Goal: Task Accomplishment & Management: Use online tool/utility

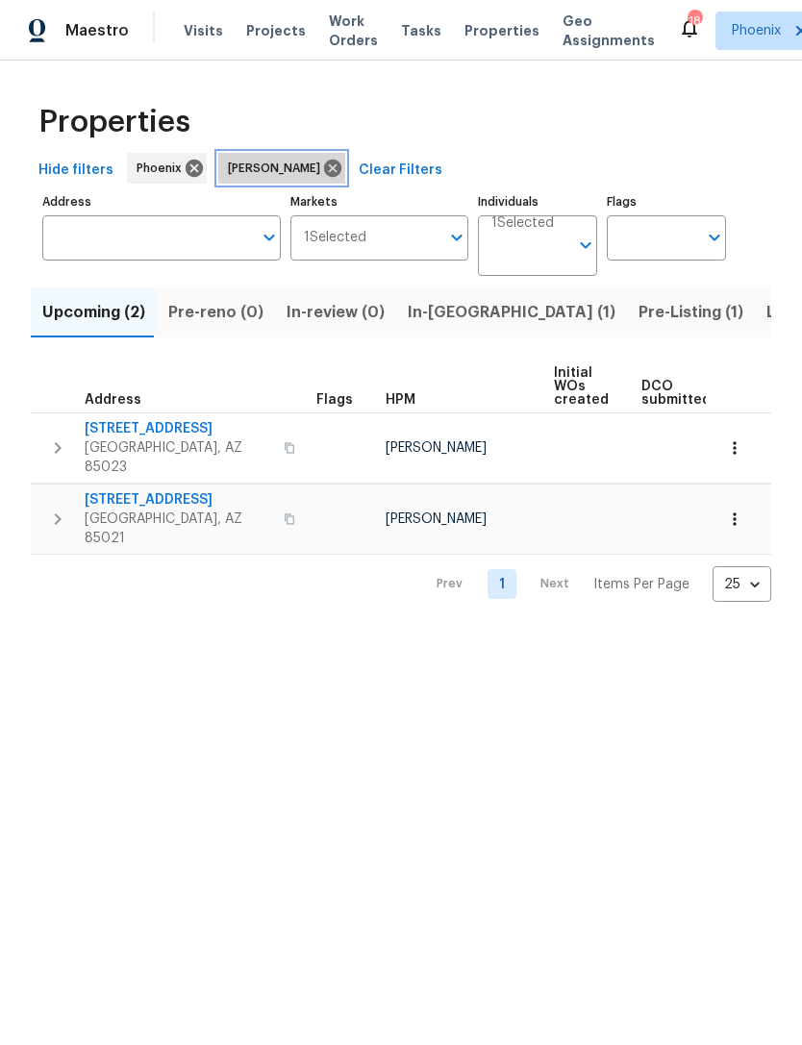
click at [324, 177] on icon at bounding box center [332, 168] width 17 height 17
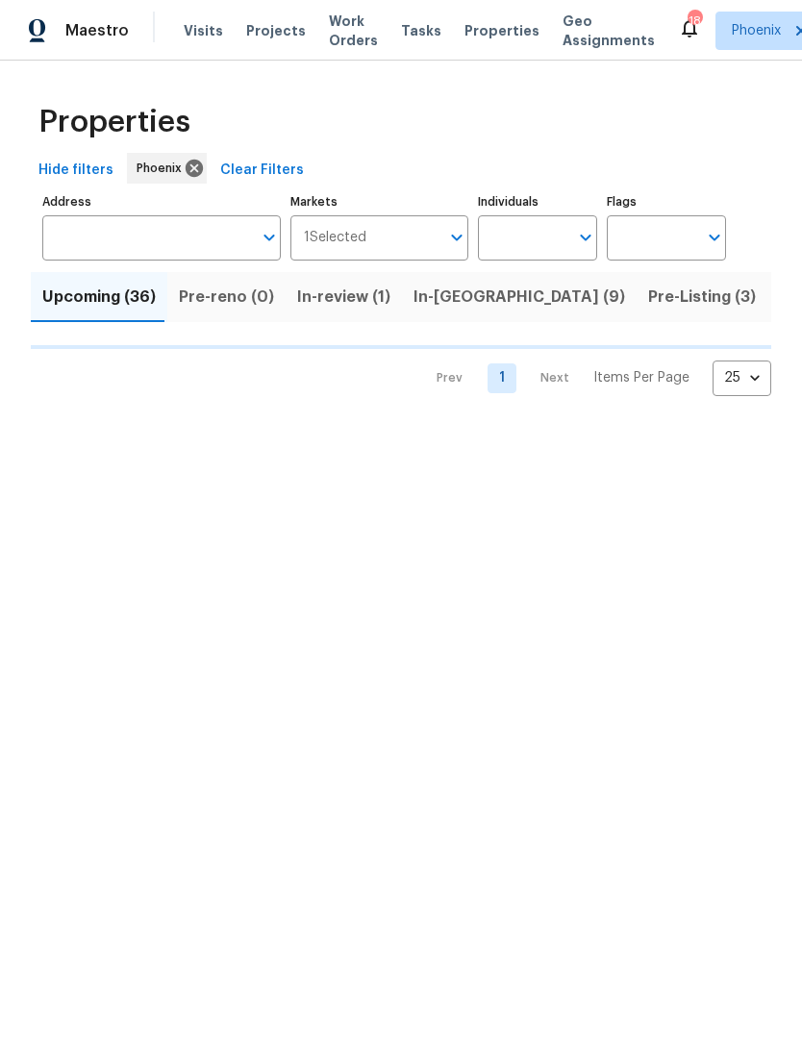
click at [178, 256] on input "Address" at bounding box center [147, 237] width 210 height 45
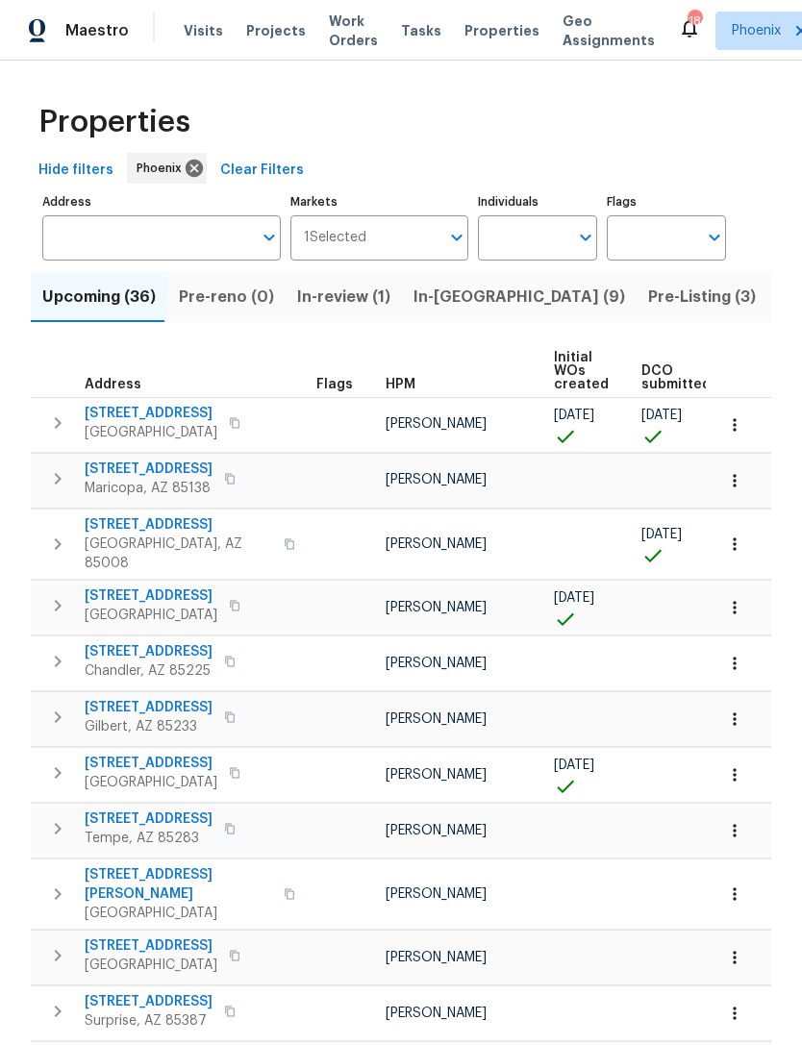
click at [129, 236] on input "Address" at bounding box center [147, 237] width 210 height 45
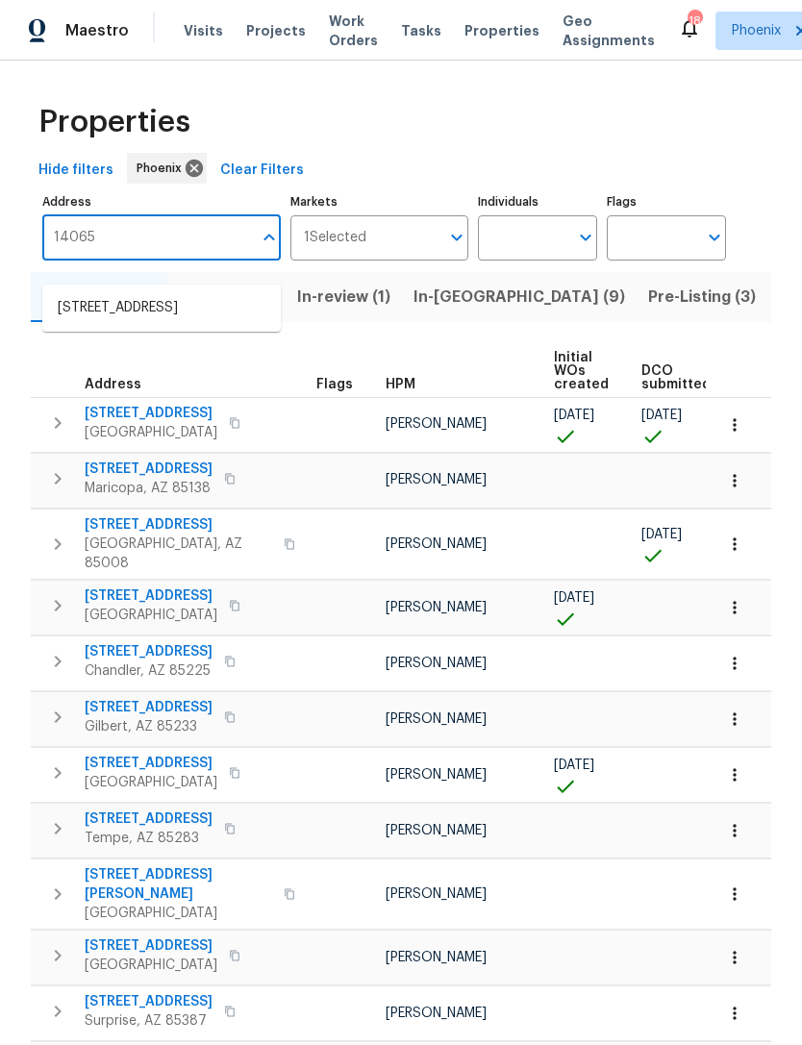
type input "14065"
click at [198, 309] on li "14065 W Cornerstone Trl Surprise AZ 85374" at bounding box center [161, 308] width 238 height 32
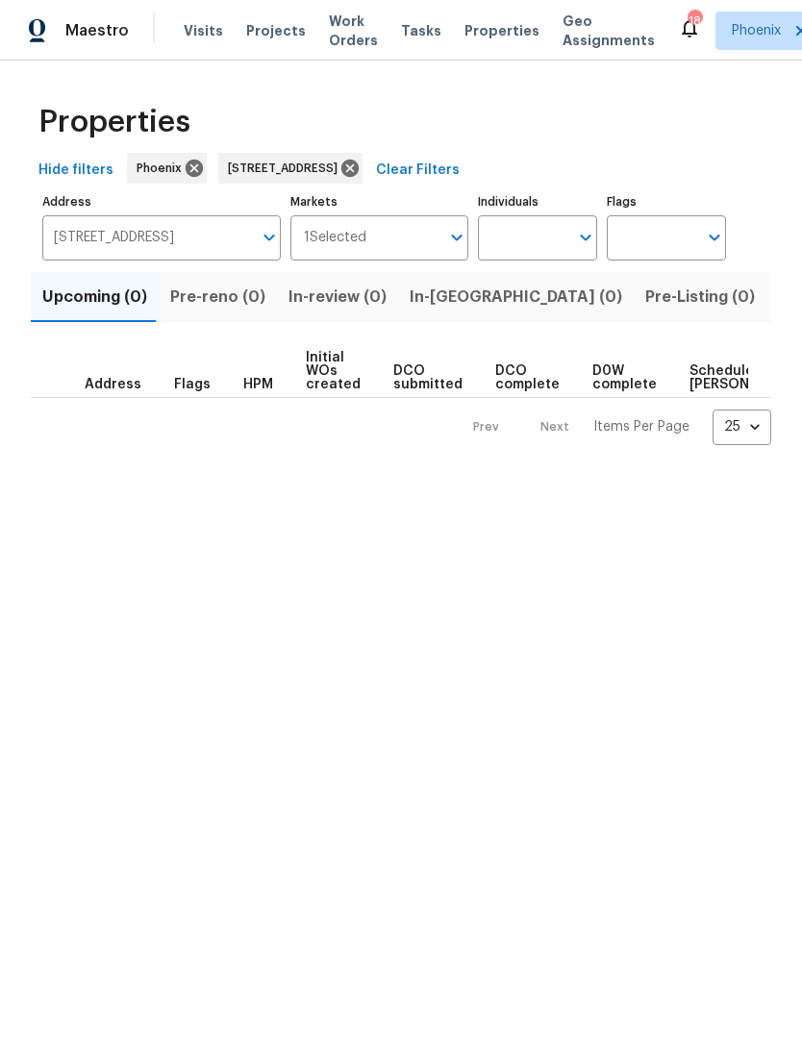
click at [778, 310] on span "Listed (1)" at bounding box center [812, 297] width 69 height 27
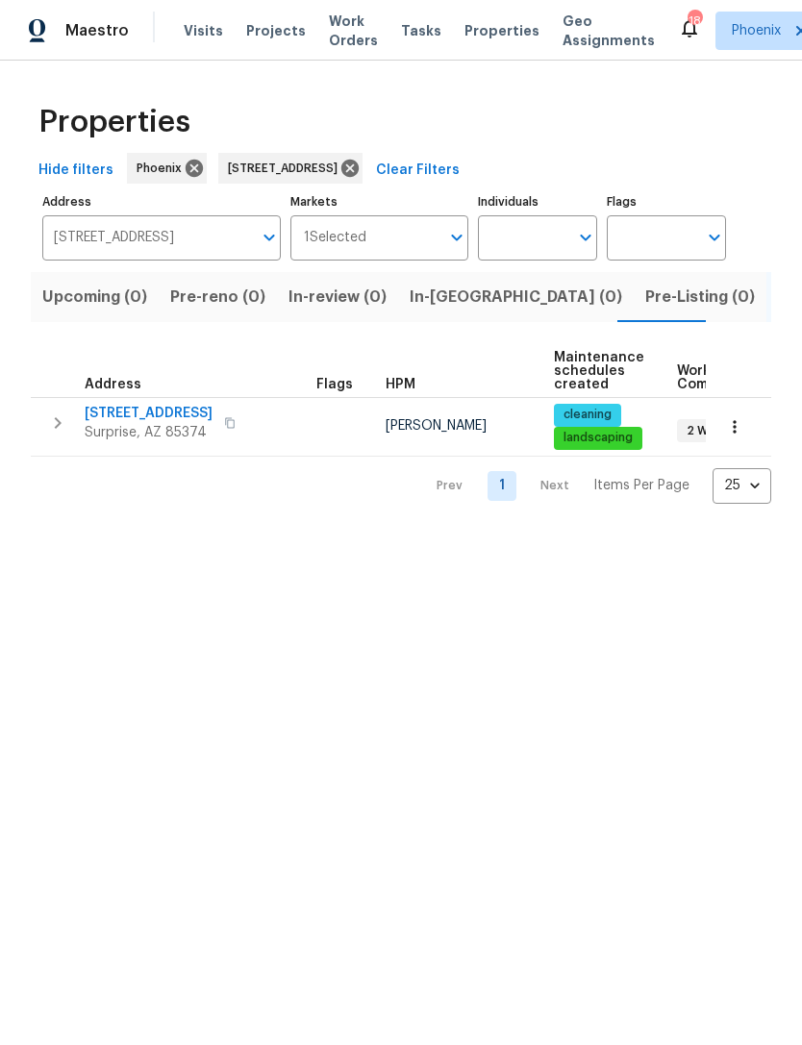
click at [73, 442] on button "button" at bounding box center [57, 423] width 38 height 38
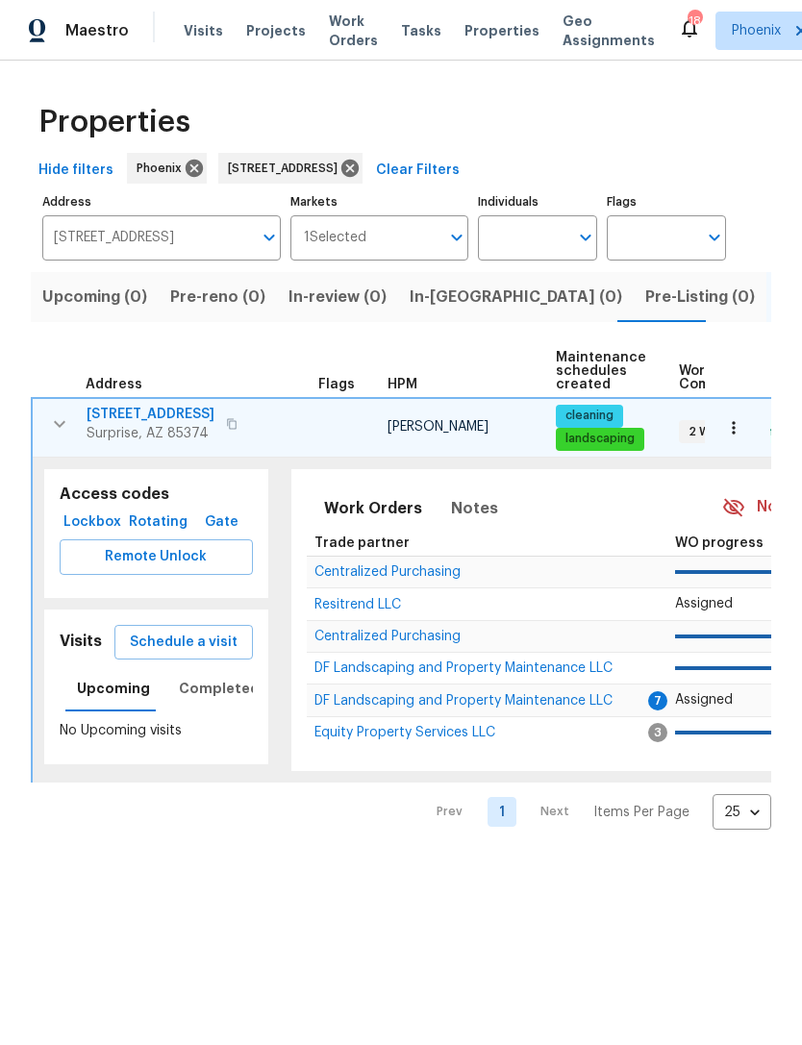
click at [214, 654] on span "Schedule a visit" at bounding box center [184, 642] width 108 height 24
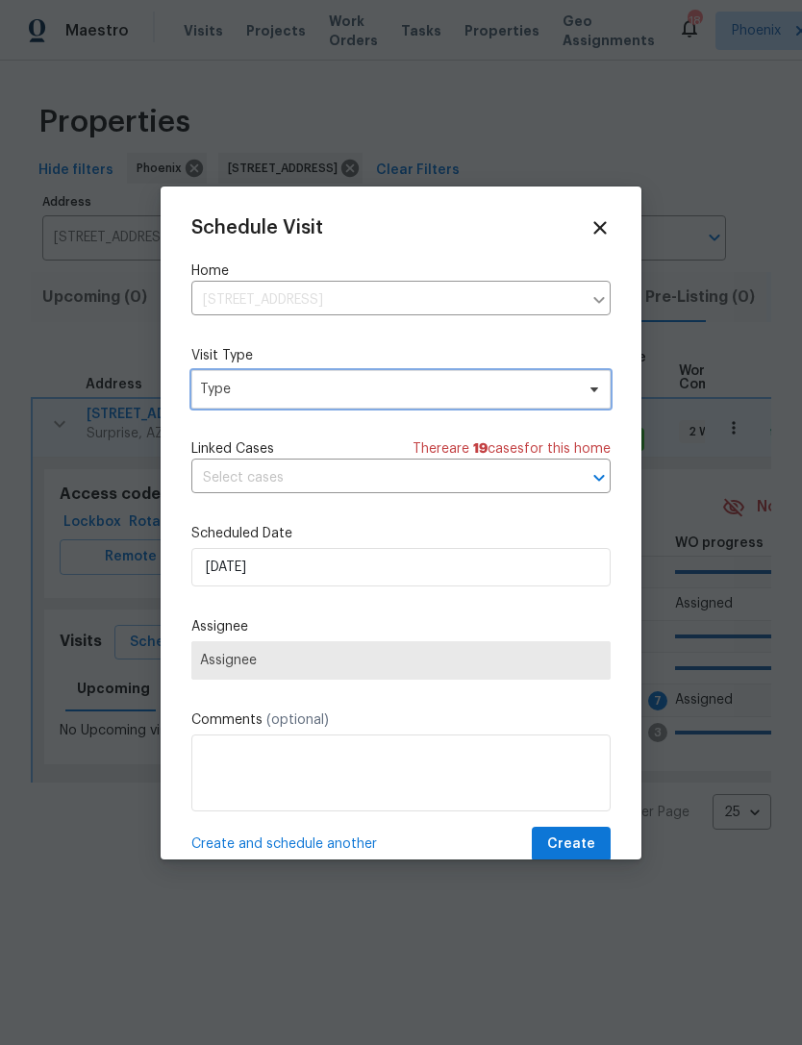
click at [327, 375] on span "Type" at bounding box center [400, 389] width 419 height 38
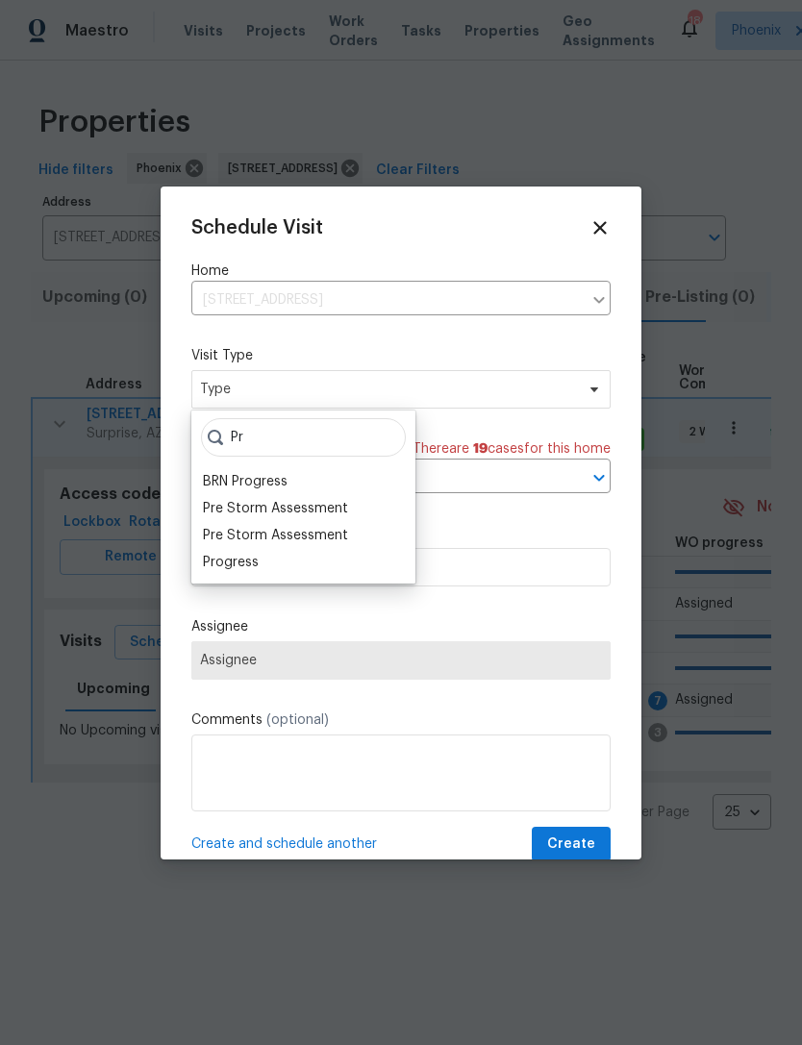
type input "Pr"
click at [248, 563] on div "Progress" at bounding box center [231, 562] width 56 height 19
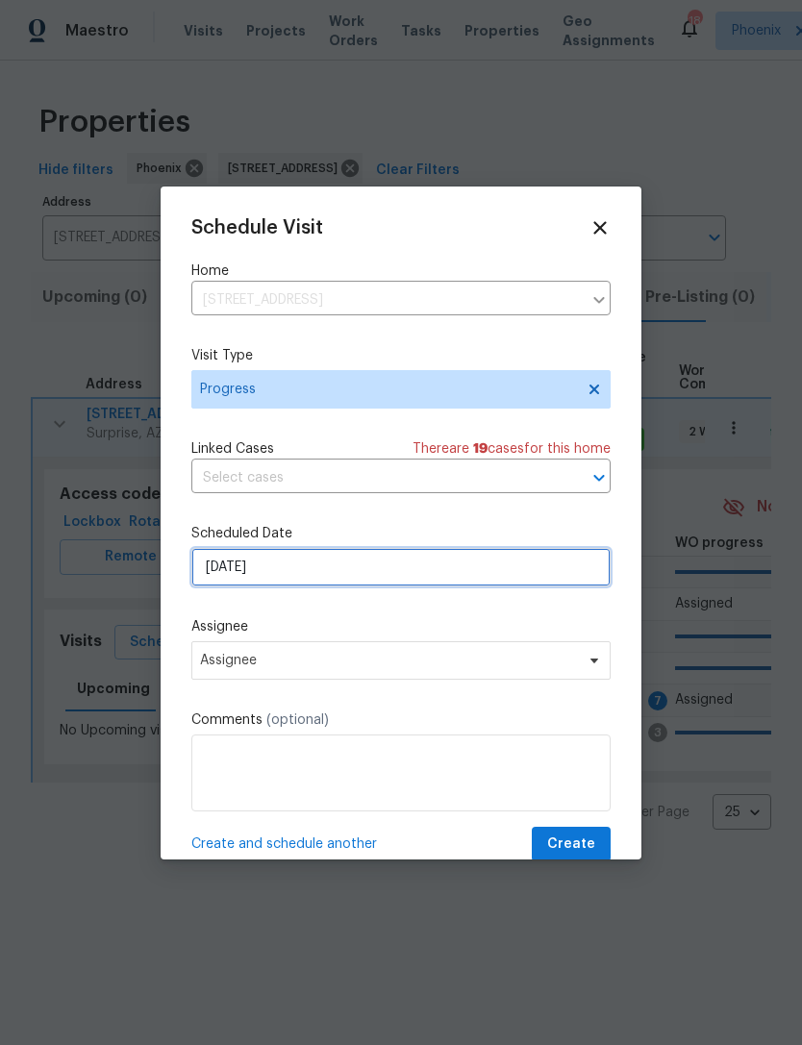
click at [319, 570] on input "8/21/2025" at bounding box center [400, 567] width 419 height 38
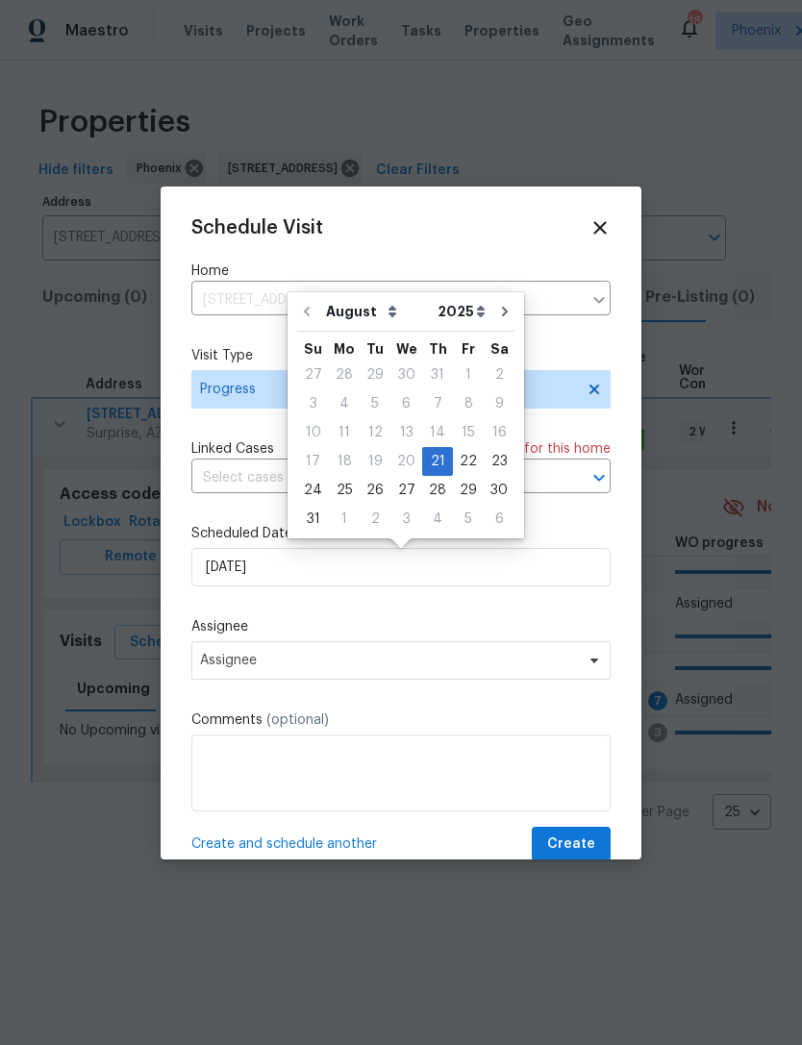
click at [350, 613] on div "Schedule Visit Home 14065 W Cornerstone Trl, Surprise, AZ 85374 ​ Visit Type Pr…" at bounding box center [400, 539] width 419 height 645
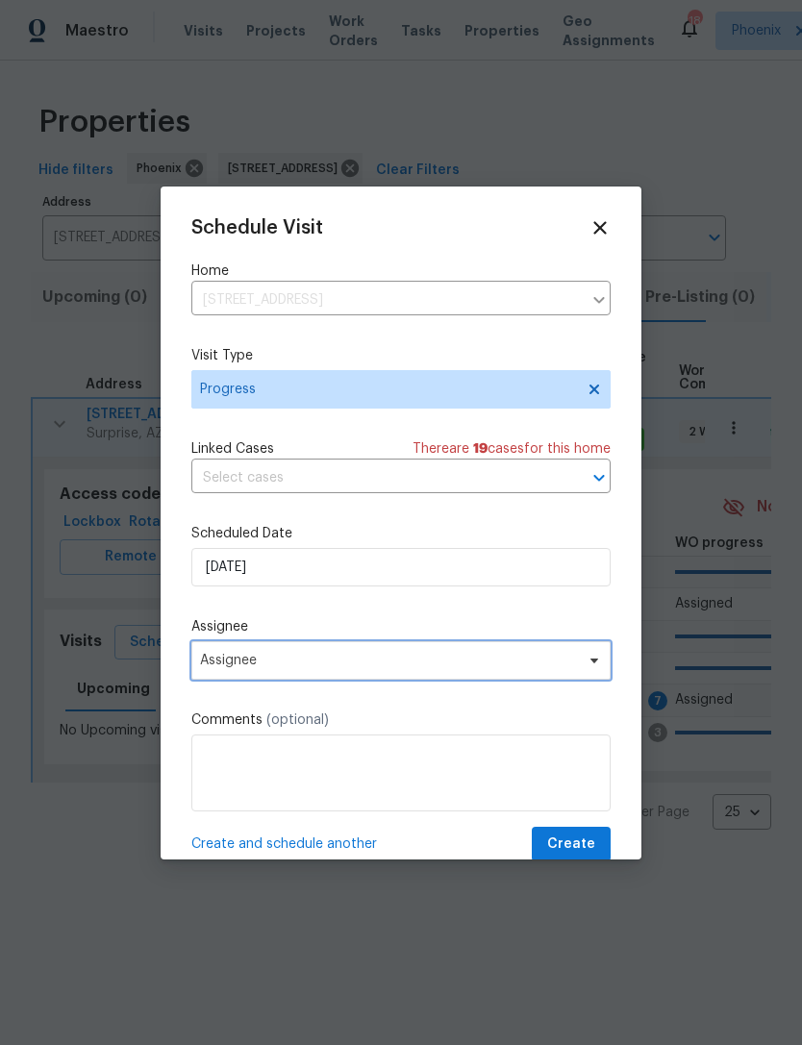
click at [309, 666] on span "Assignee" at bounding box center [388, 660] width 377 height 15
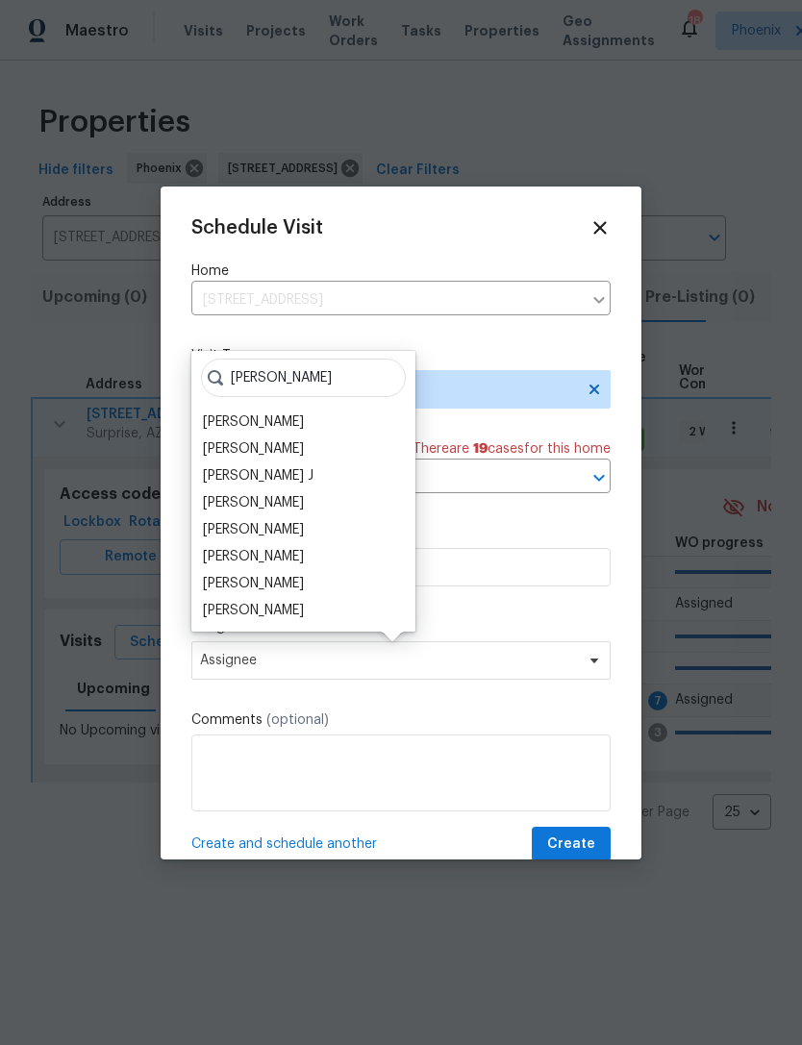
type input "Jere"
click at [277, 448] on div "[PERSON_NAME]" at bounding box center [253, 448] width 101 height 19
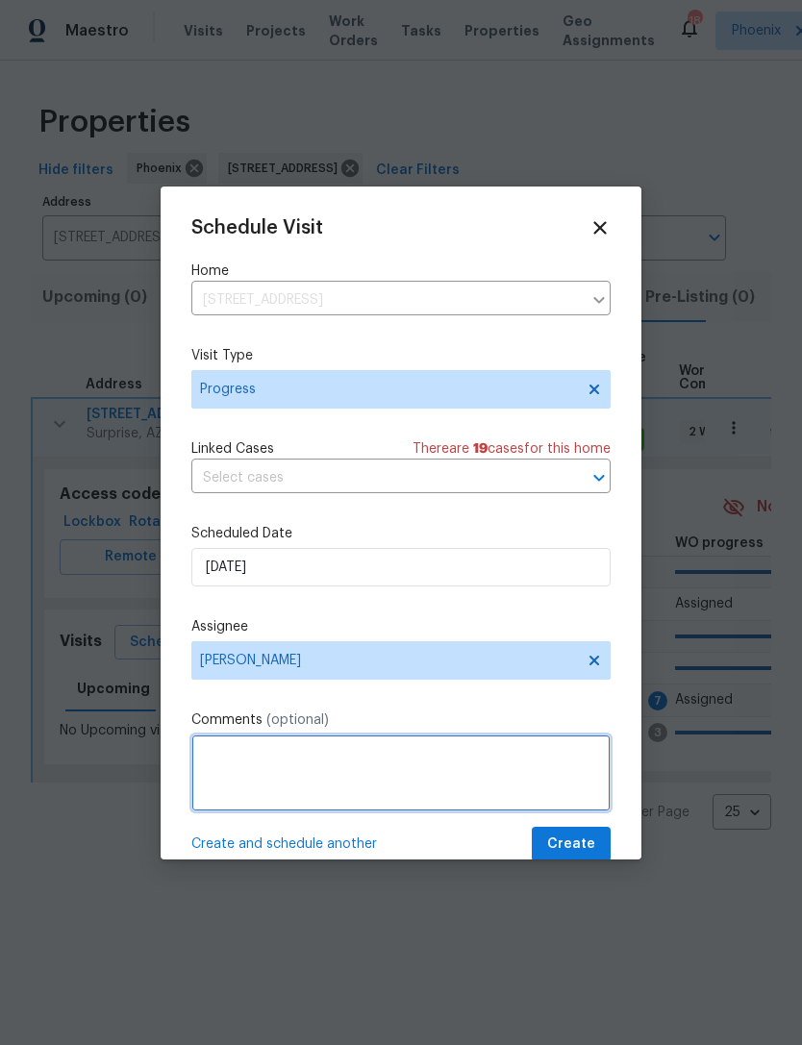
click at [338, 775] on textarea at bounding box center [400, 772] width 419 height 77
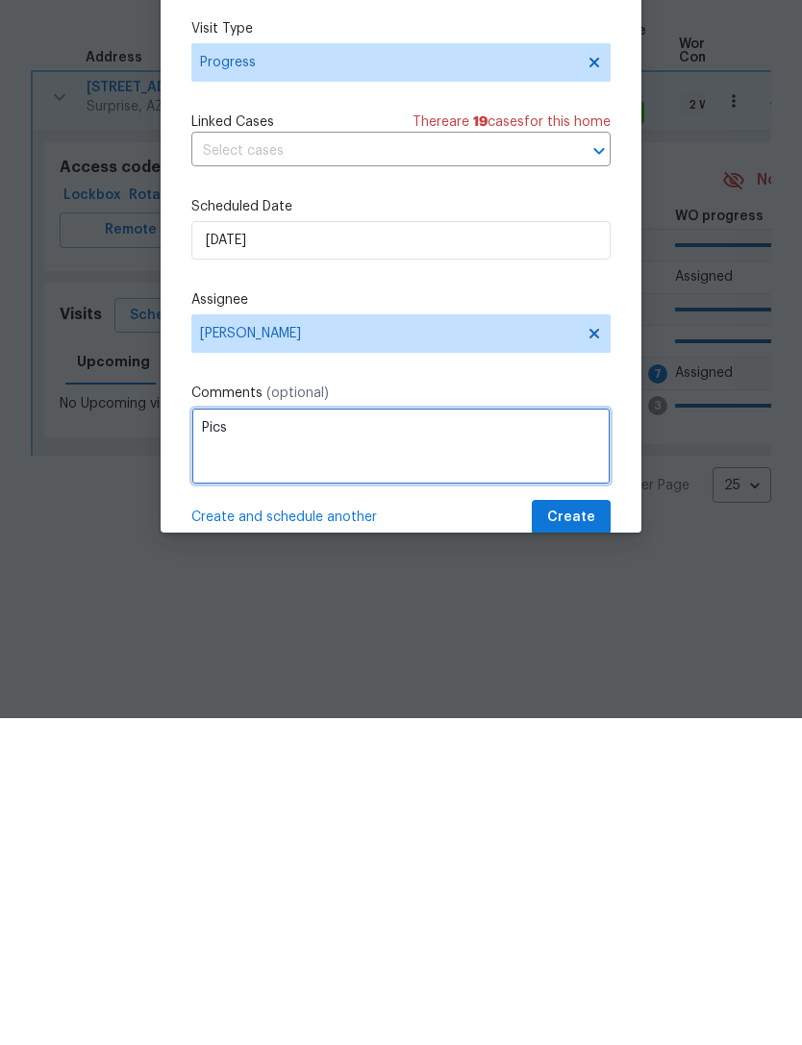
type textarea "Pics"
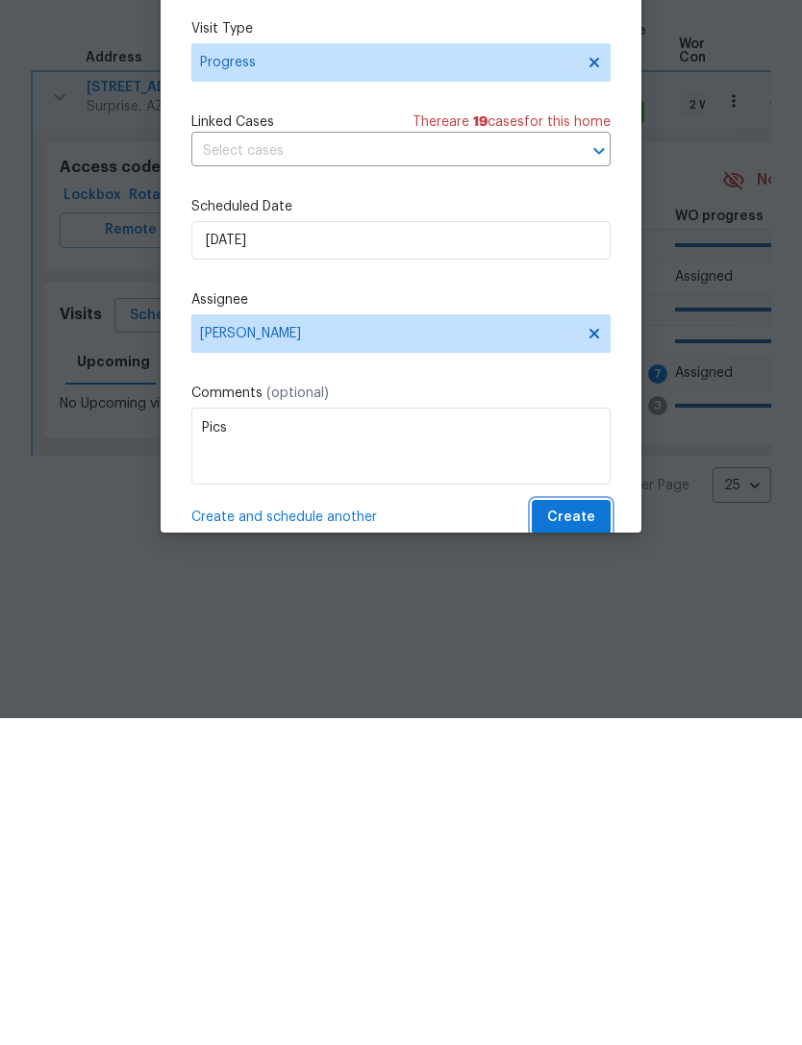
click at [580, 832] on span "Create" at bounding box center [571, 844] width 48 height 24
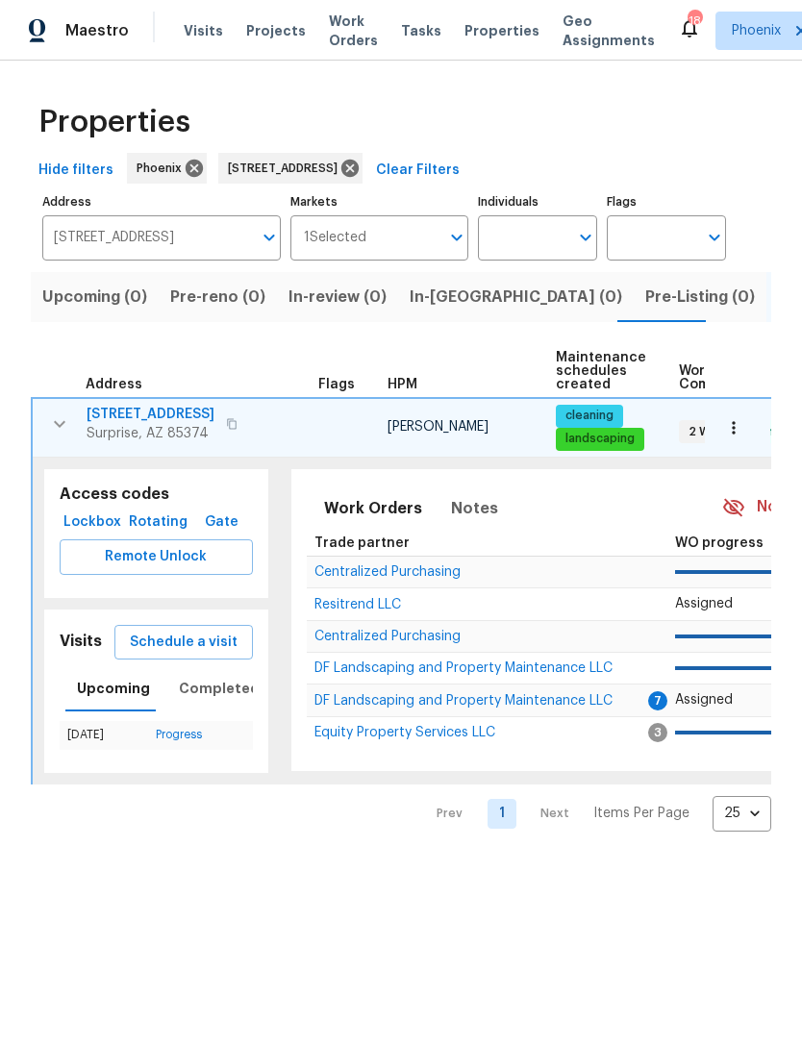
click at [383, 611] on span "Resitrend LLC" at bounding box center [357, 604] width 86 height 13
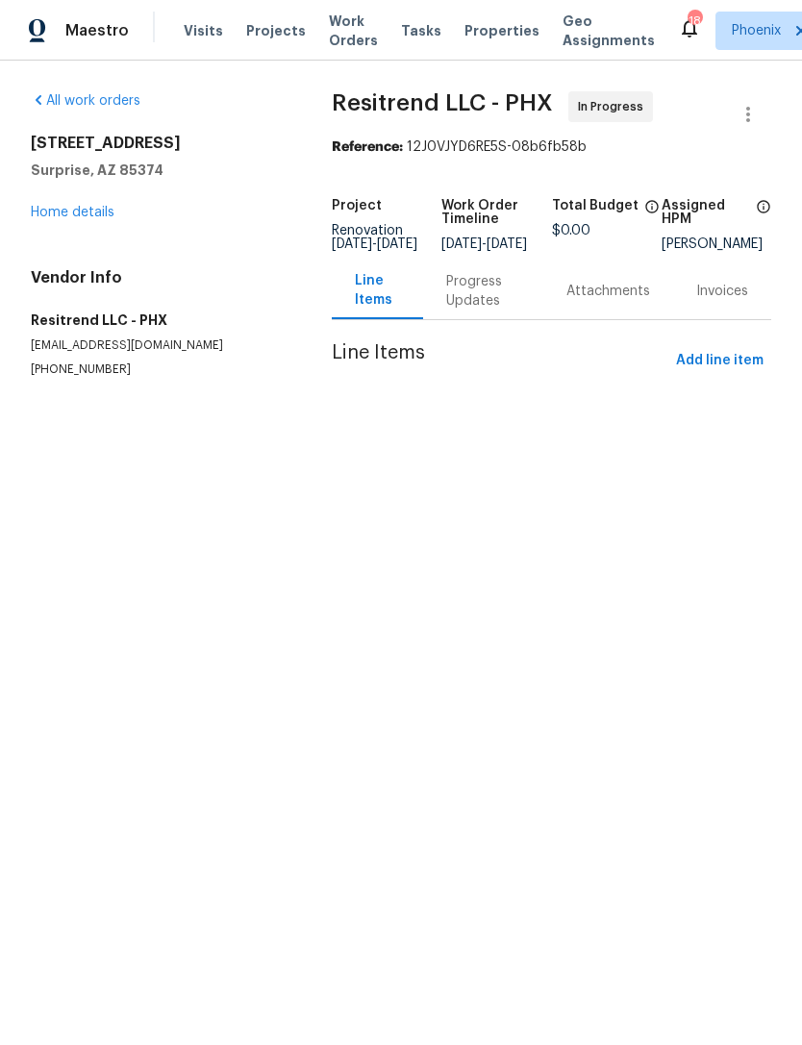
click at [790, 455] on html "Maestro Visits Projects Work Orders Tasks Properties Geo Assignments 18 Phoenix…" at bounding box center [401, 227] width 802 height 455
click at [101, 219] on div "14065 W Cornerstone Trl Surprise, AZ 85374 Home details" at bounding box center [158, 178] width 255 height 88
click at [83, 211] on div "14065 W Cornerstone Trl Surprise, AZ 85374 Home details" at bounding box center [158, 178] width 255 height 88
click at [107, 218] on div "14065 W Cornerstone Trl Surprise, AZ 85374 Home details" at bounding box center [158, 178] width 255 height 88
click at [122, 220] on div "14065 W Cornerstone Trl Surprise, AZ 85374 Home details" at bounding box center [158, 178] width 255 height 88
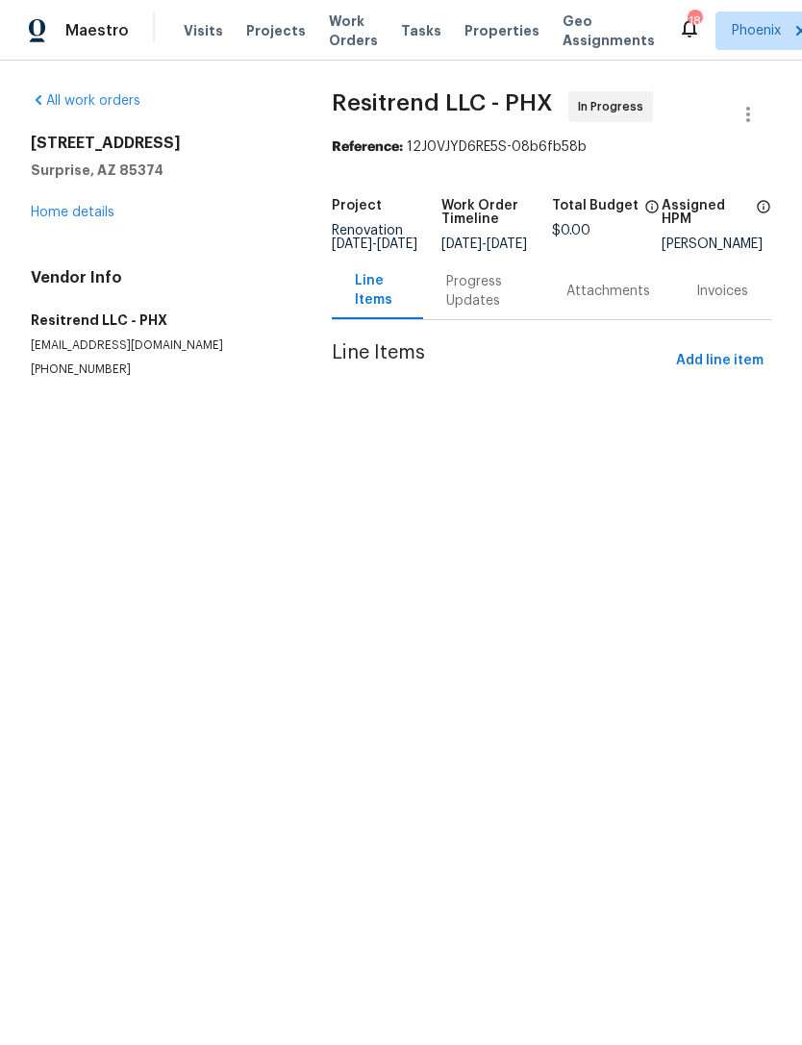
click at [112, 219] on link "Home details" at bounding box center [73, 212] width 84 height 13
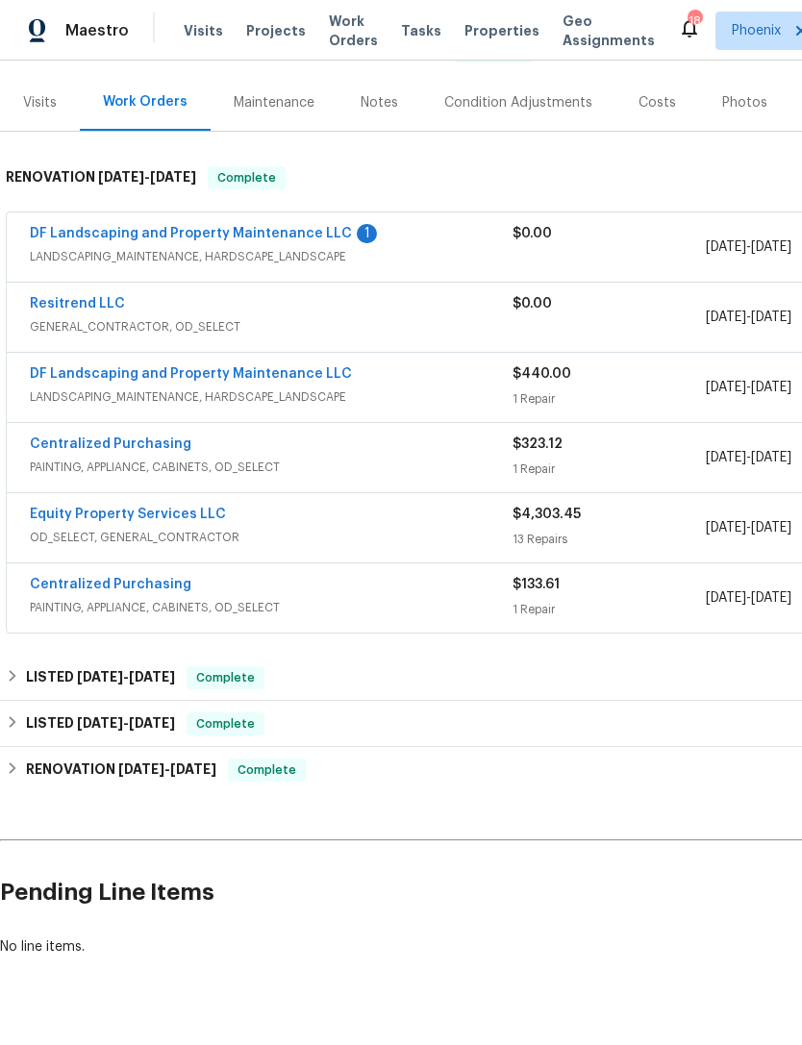
scroll to position [216, 0]
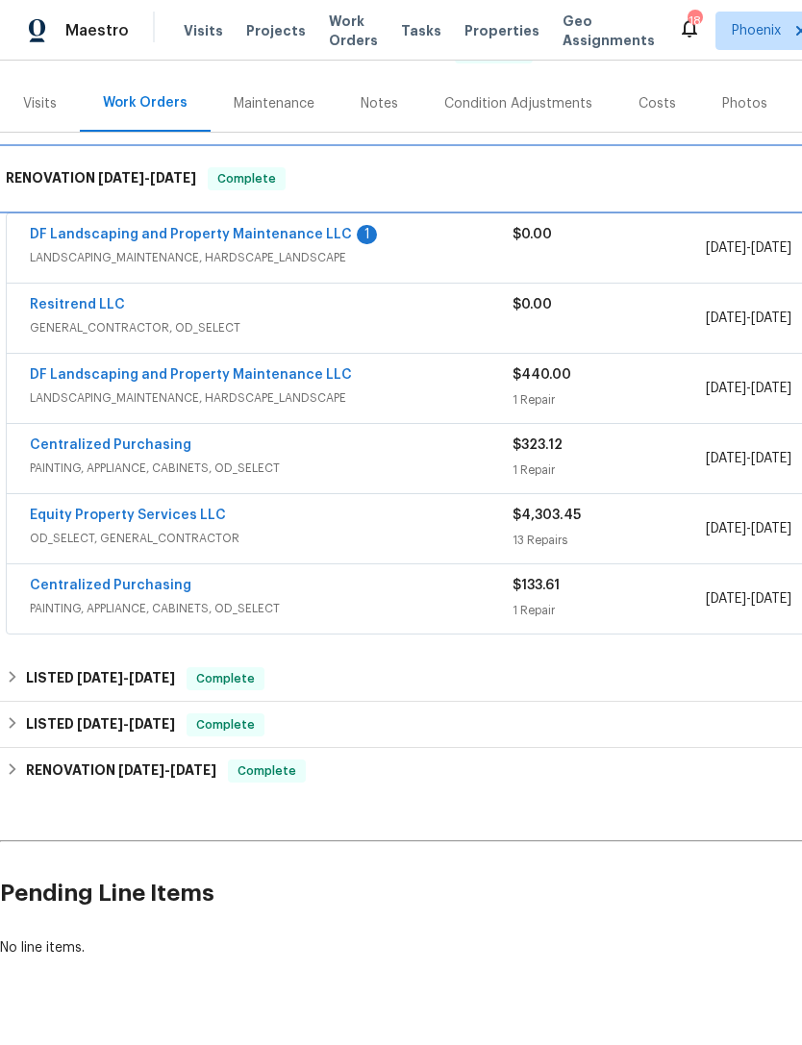
click at [167, 185] on span "5/2/25" at bounding box center [173, 177] width 46 height 13
click at [167, 185] on div "RENOVATION 4/25/25 - 5/2/25 Complete" at bounding box center [543, 179] width 1086 height 62
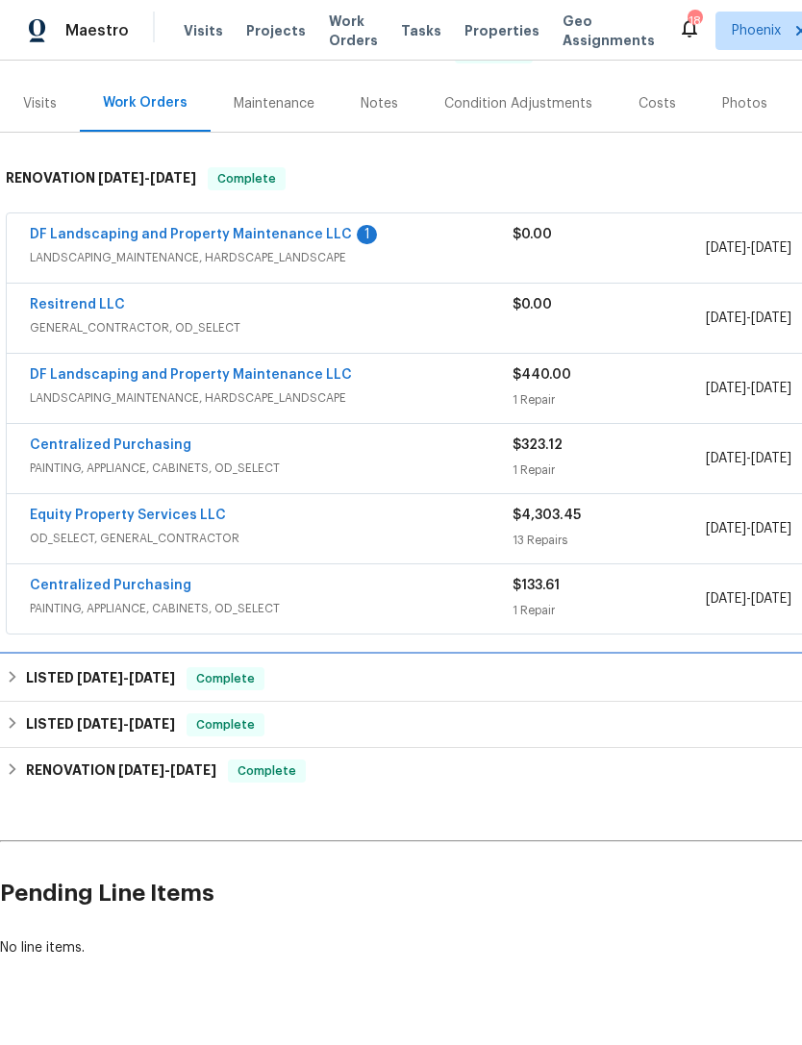
click at [163, 684] on span "8/8/25" at bounding box center [152, 677] width 46 height 13
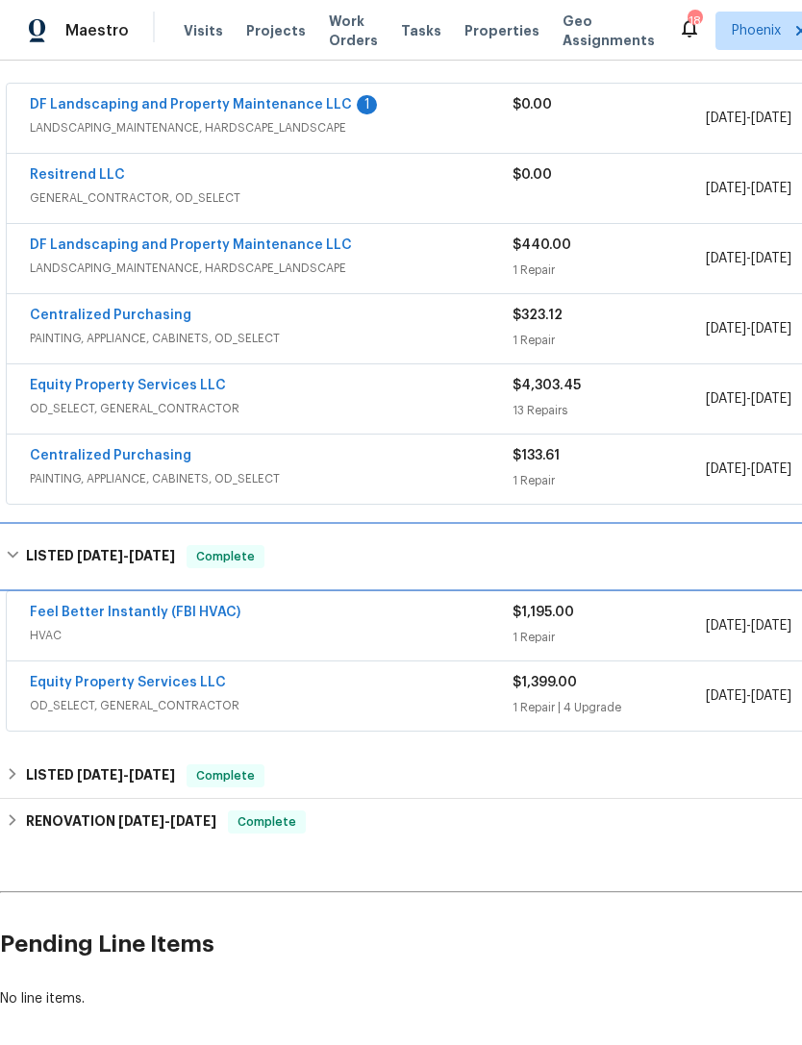
scroll to position [347, 0]
click at [29, 567] on h6 "LISTED 7/11/25 - 8/8/25" at bounding box center [100, 555] width 149 height 23
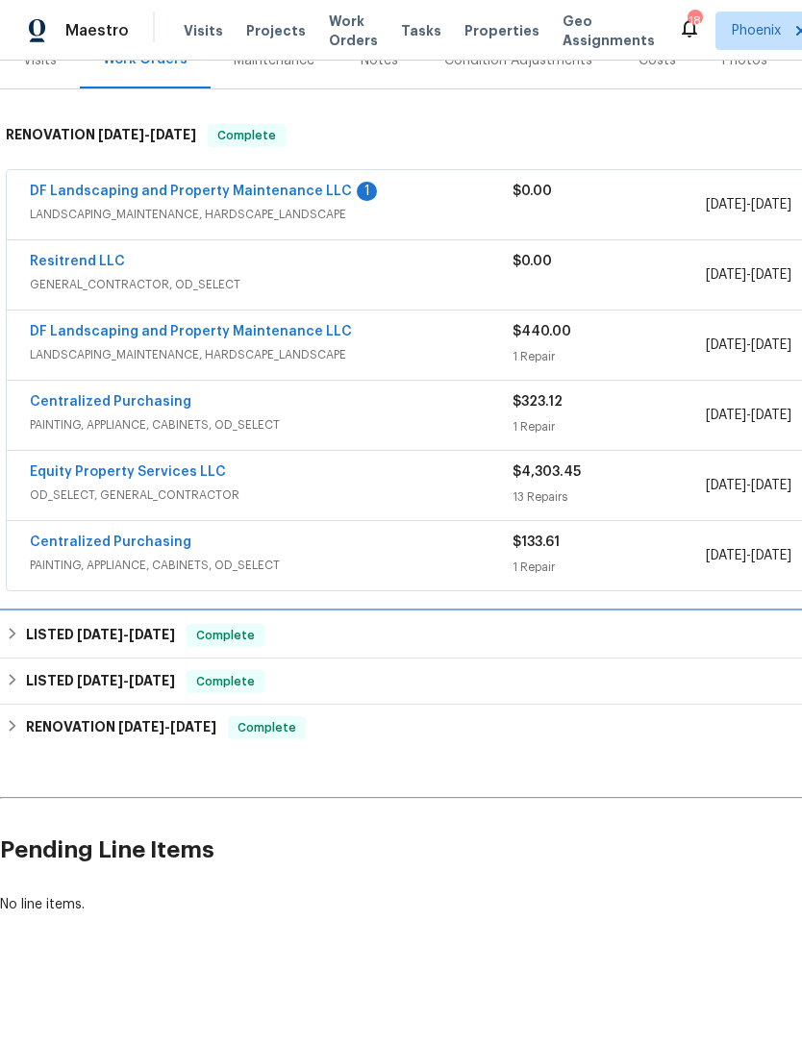
scroll to position [216, 0]
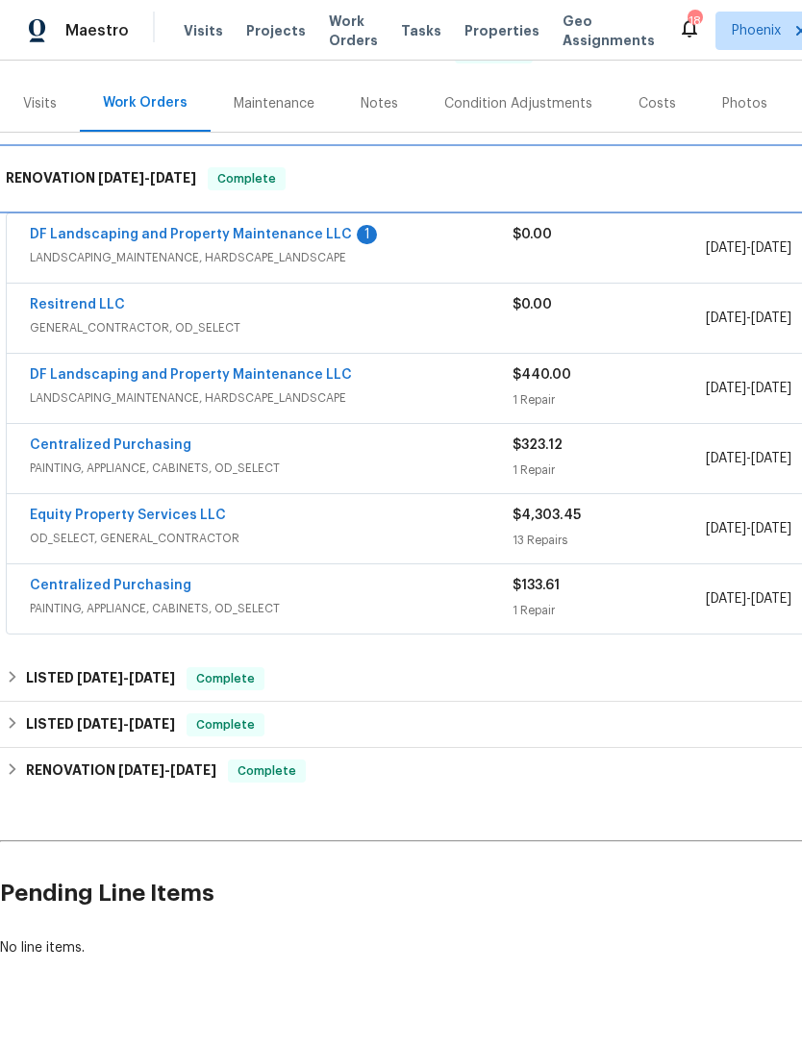
click at [29, 185] on div "RENOVATION 4/25/25 - 5/2/25 Complete" at bounding box center [543, 179] width 1086 height 62
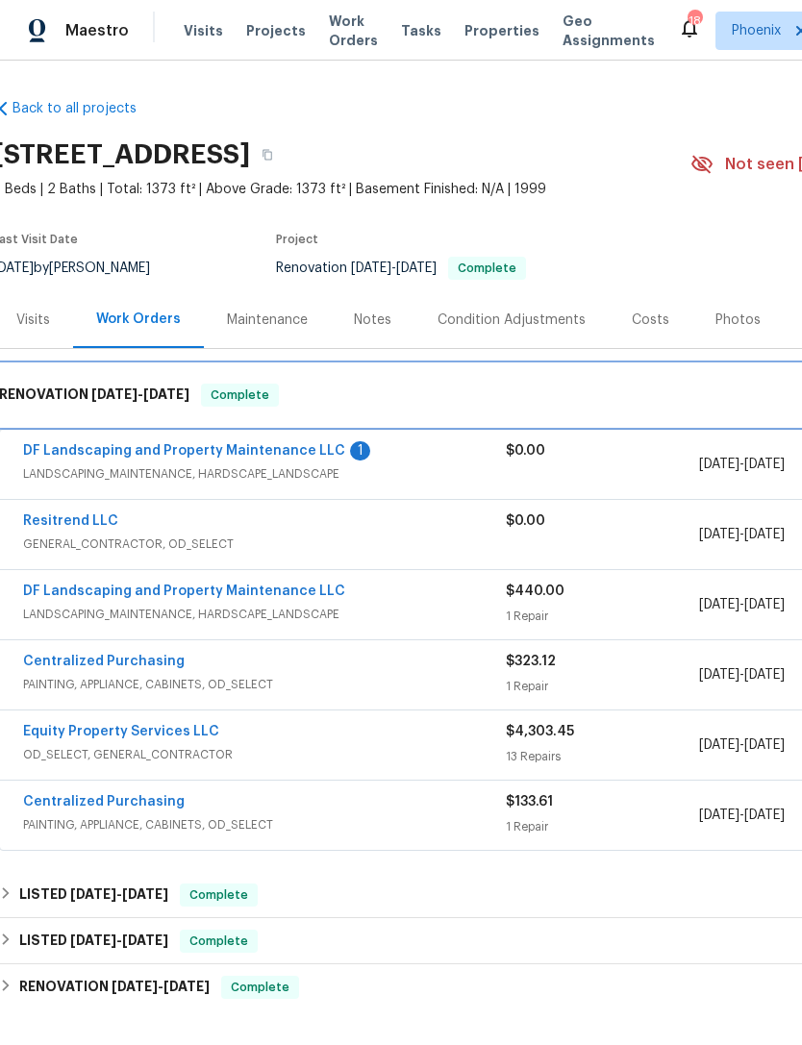
scroll to position [0, 7]
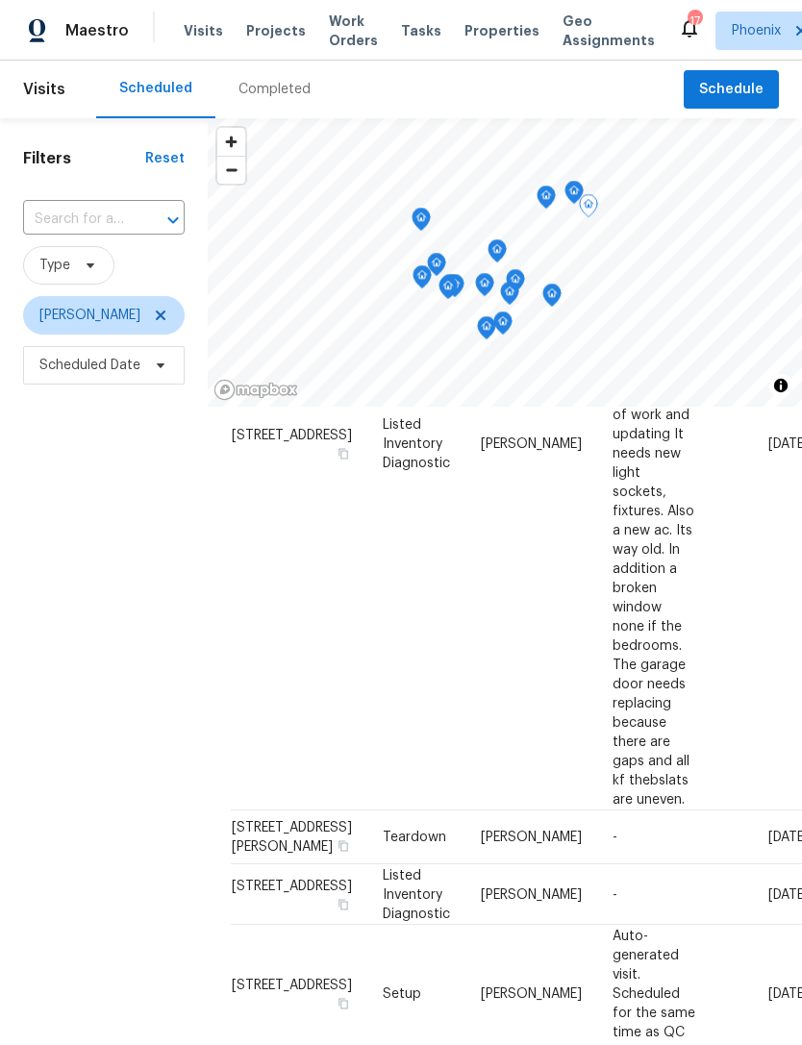
scroll to position [784, 0]
